Goal: Task Accomplishment & Management: Use online tool/utility

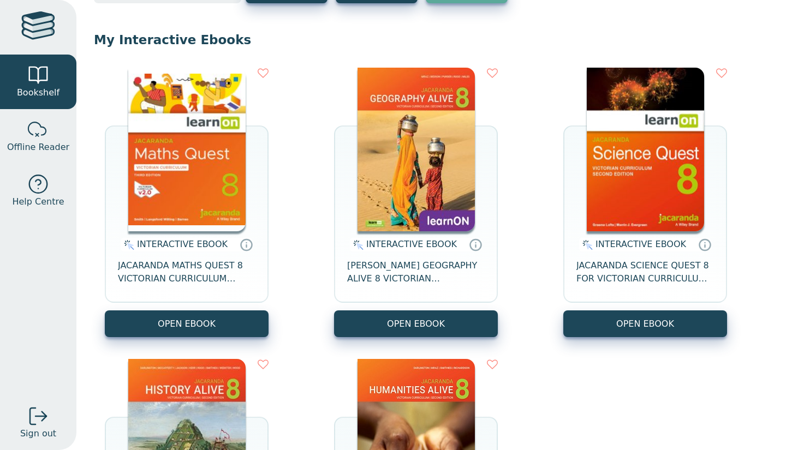
scroll to position [86, 0]
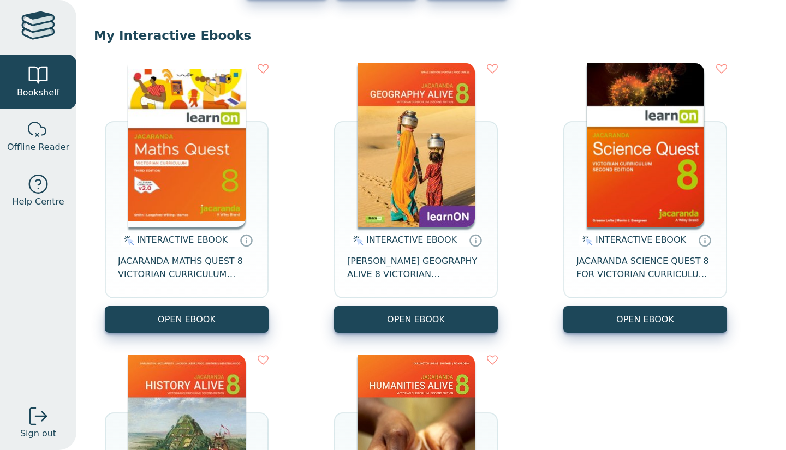
click at [470, 240] on icon at bounding box center [476, 240] width 14 height 13
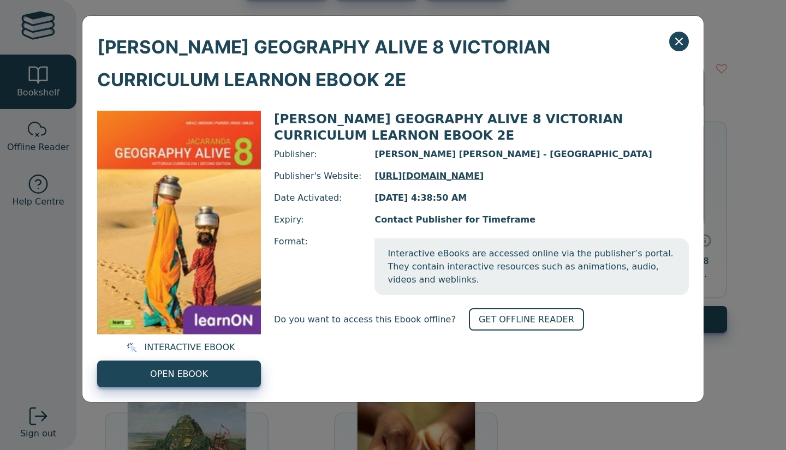
click at [686, 38] on button "Close" at bounding box center [679, 42] width 20 height 20
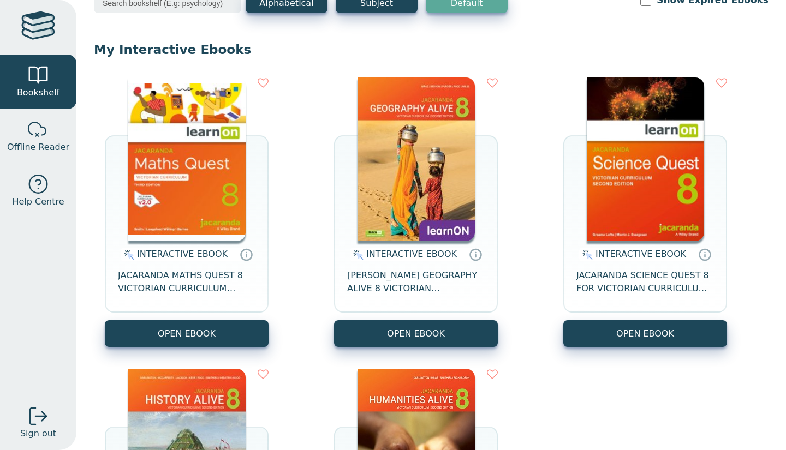
scroll to position [74, 0]
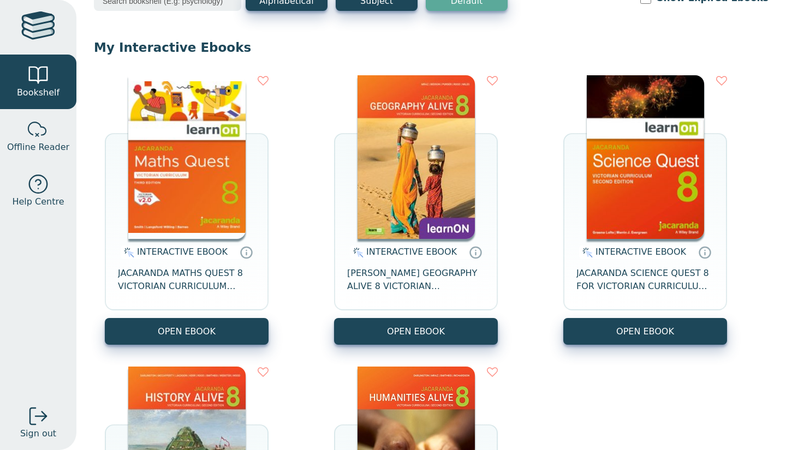
click at [483, 330] on button "OPEN EBOOK" at bounding box center [416, 331] width 164 height 27
